Goal: Obtain resource: Download file/media

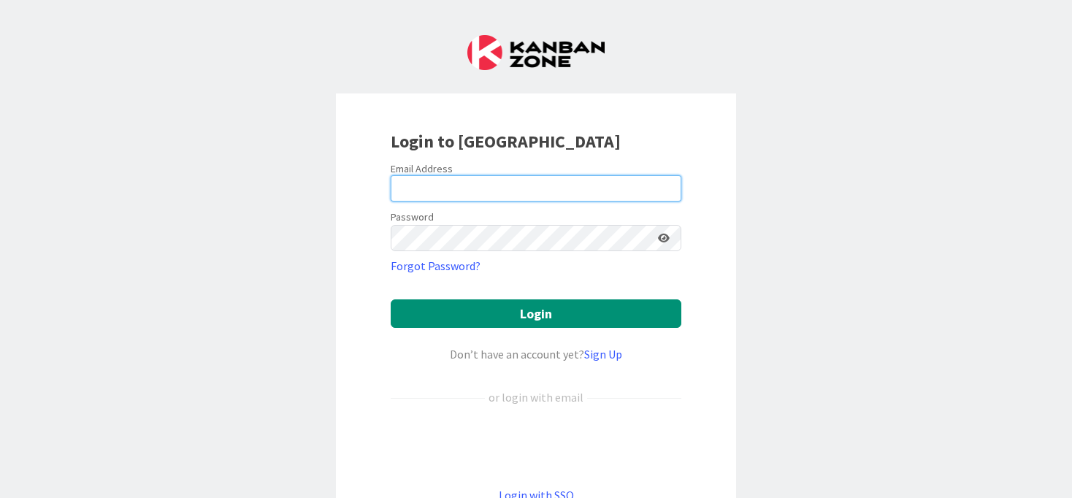
click at [552, 190] on input "email" at bounding box center [536, 188] width 291 height 26
type input "[EMAIL_ADDRESS][PERSON_NAME][DOMAIN_NAME]"
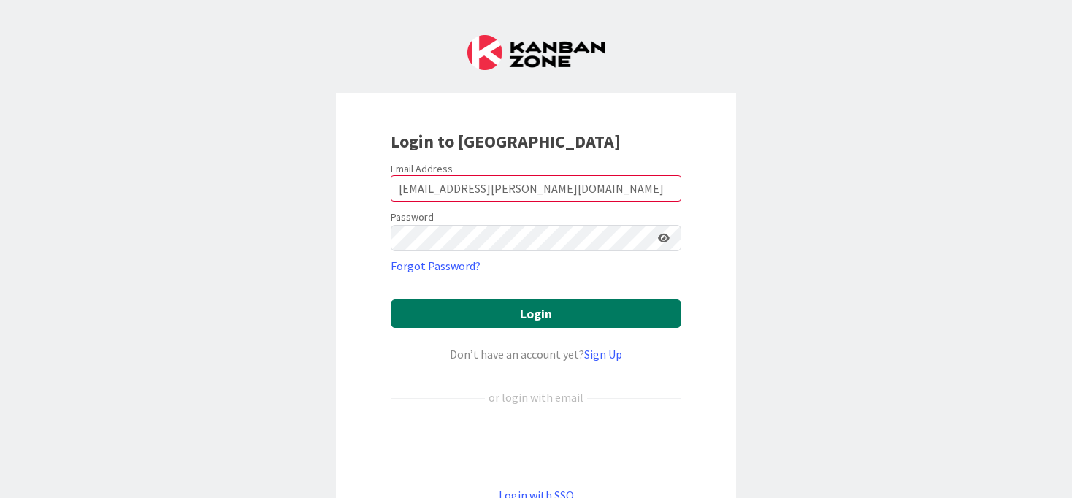
click at [559, 299] on button "Login" at bounding box center [536, 313] width 291 height 28
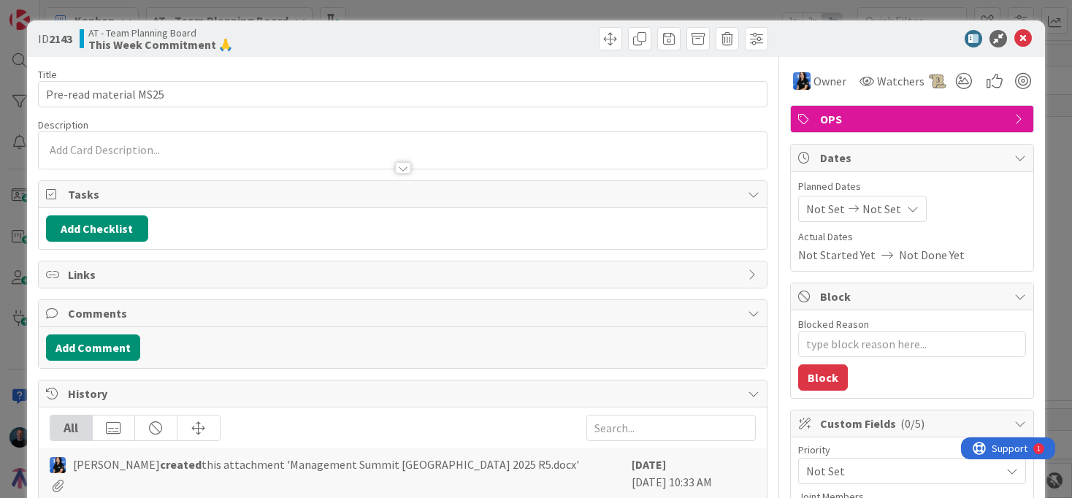
type textarea "x"
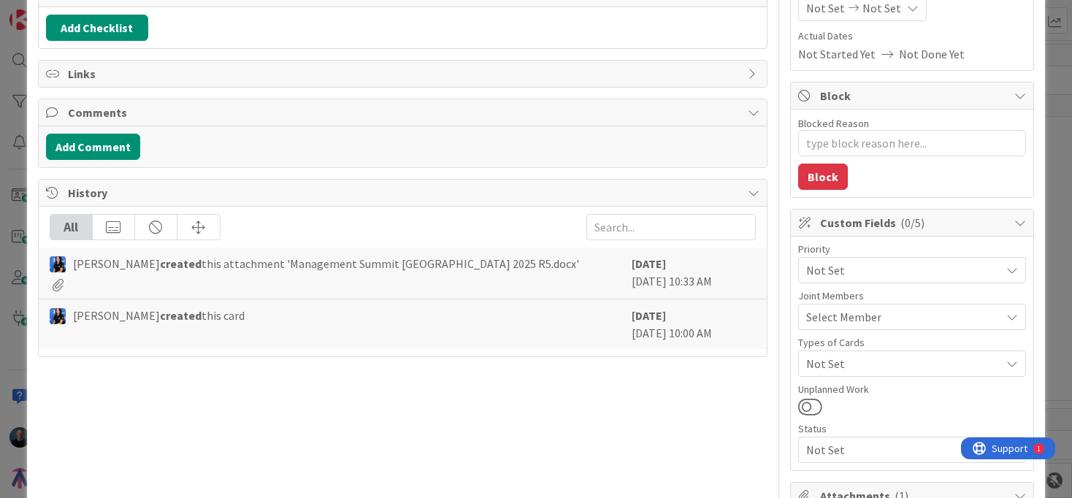
scroll to position [492, 0]
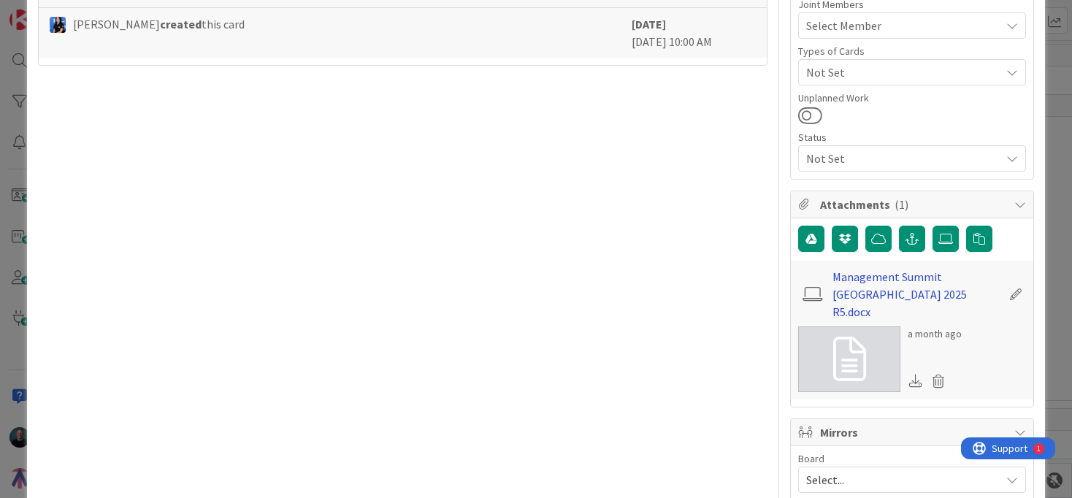
click at [843, 274] on link "Management Summit [GEOGRAPHIC_DATA] 2025 R5.docx" at bounding box center [917, 294] width 169 height 53
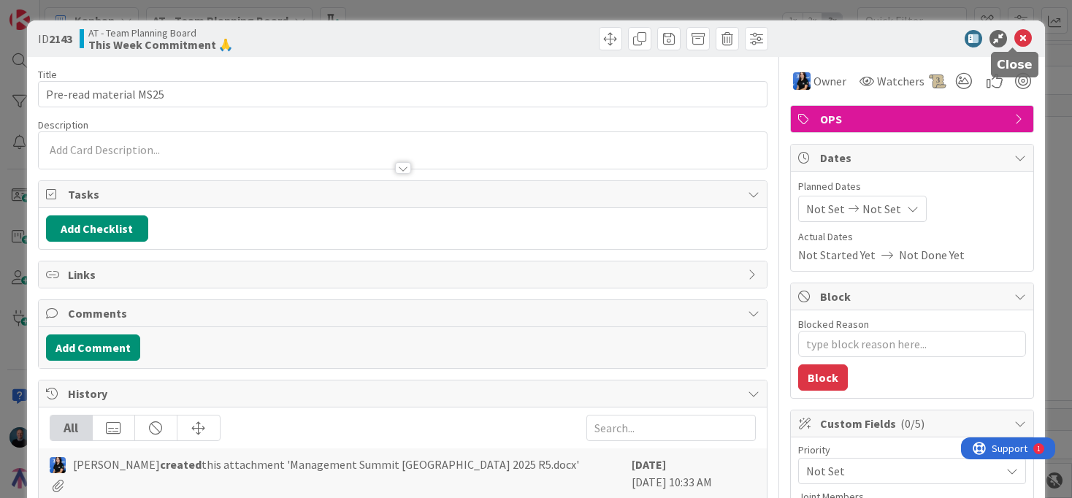
click at [1016, 44] on icon at bounding box center [1023, 39] width 18 height 18
